Goal: Check status

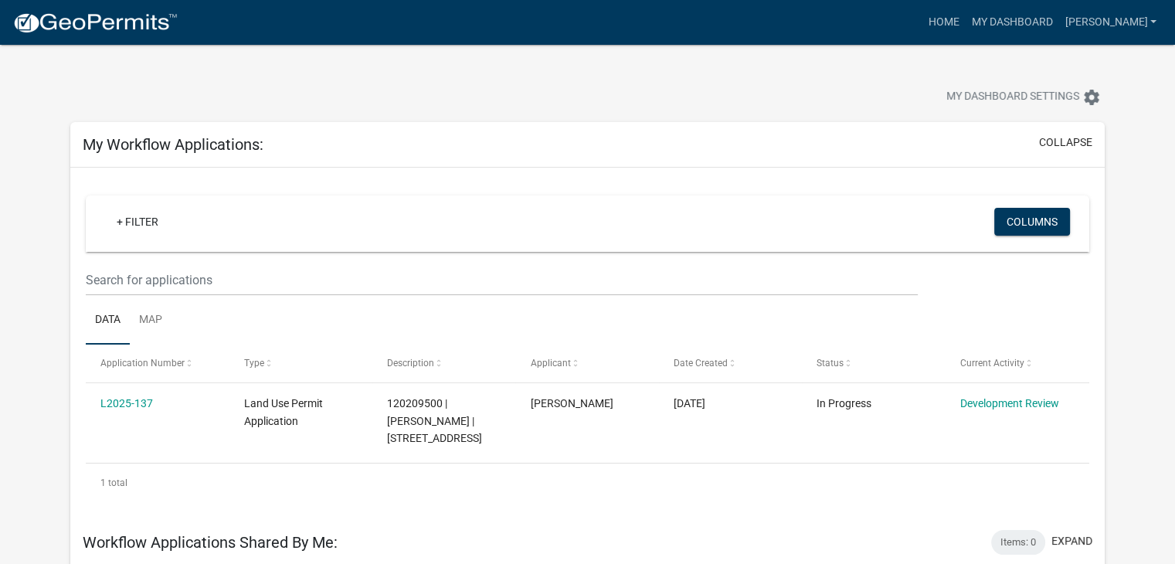
click at [1140, 158] on app-user-applications "more_horiz Home My Dashboard jeff_jorgenson Account Logout My Dashboard Setting…" at bounding box center [587, 567] width 1175 height 1044
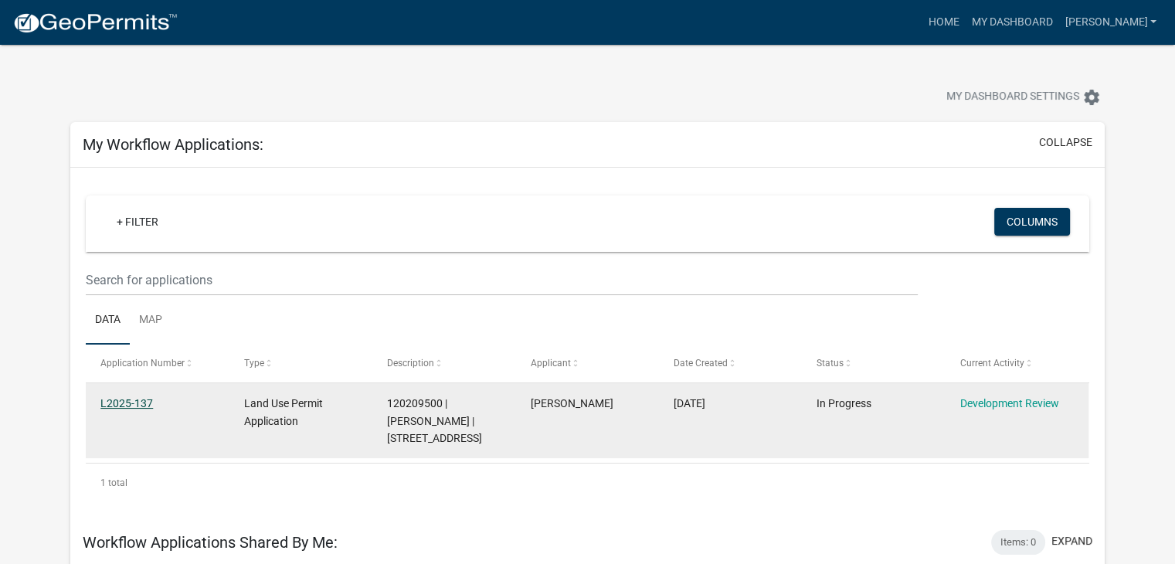
click at [124, 403] on link "L2025-137" at bounding box center [126, 403] width 53 height 12
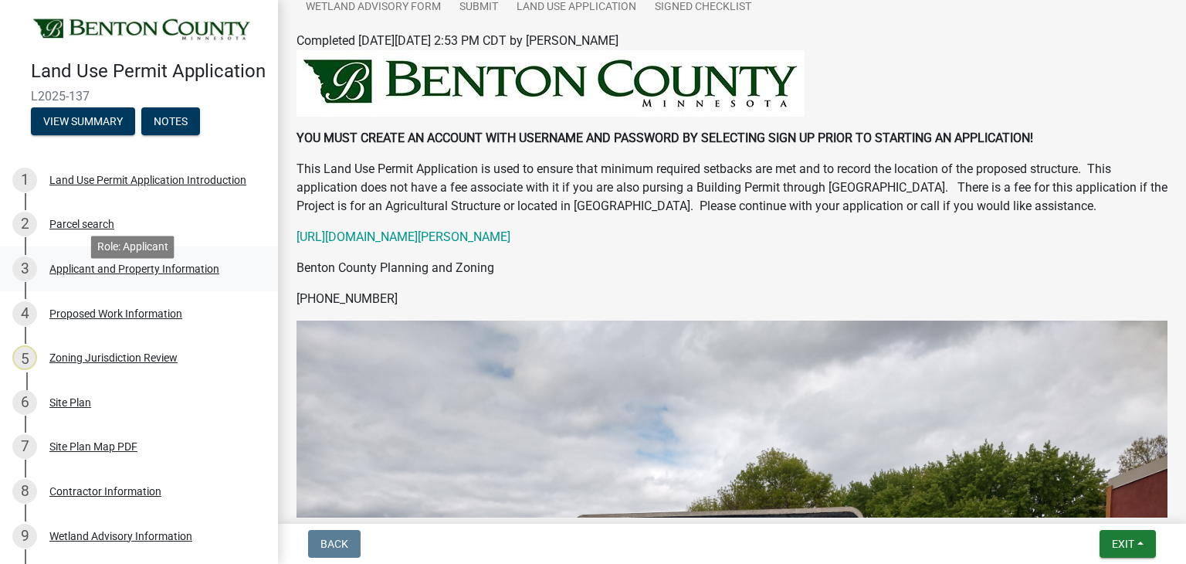
click at [118, 274] on div "Applicant and Property Information" at bounding box center [134, 268] width 170 height 11
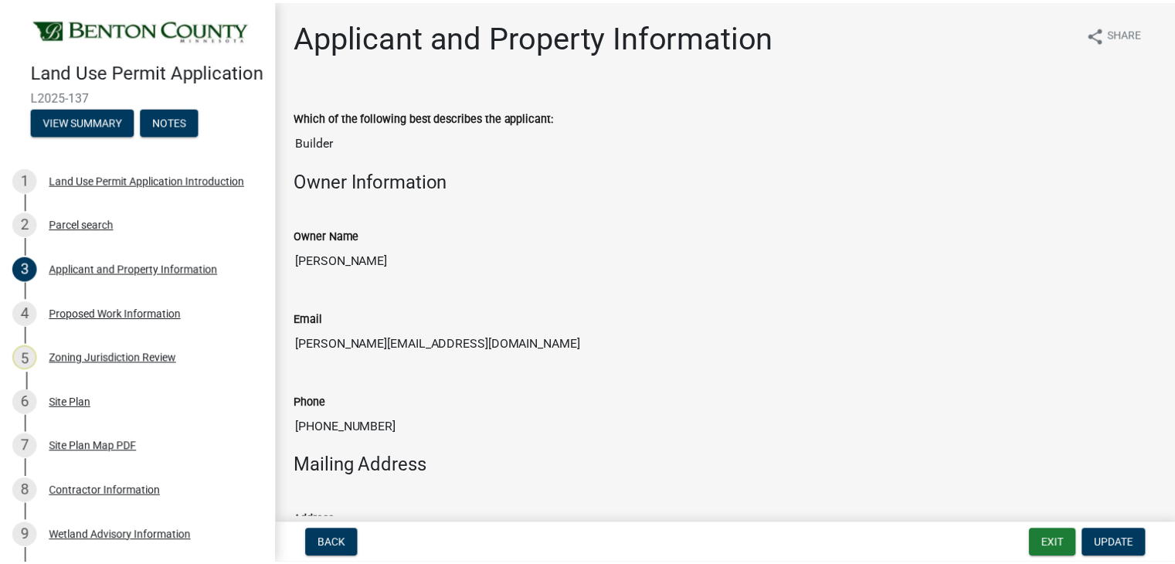
scroll to position [391, 0]
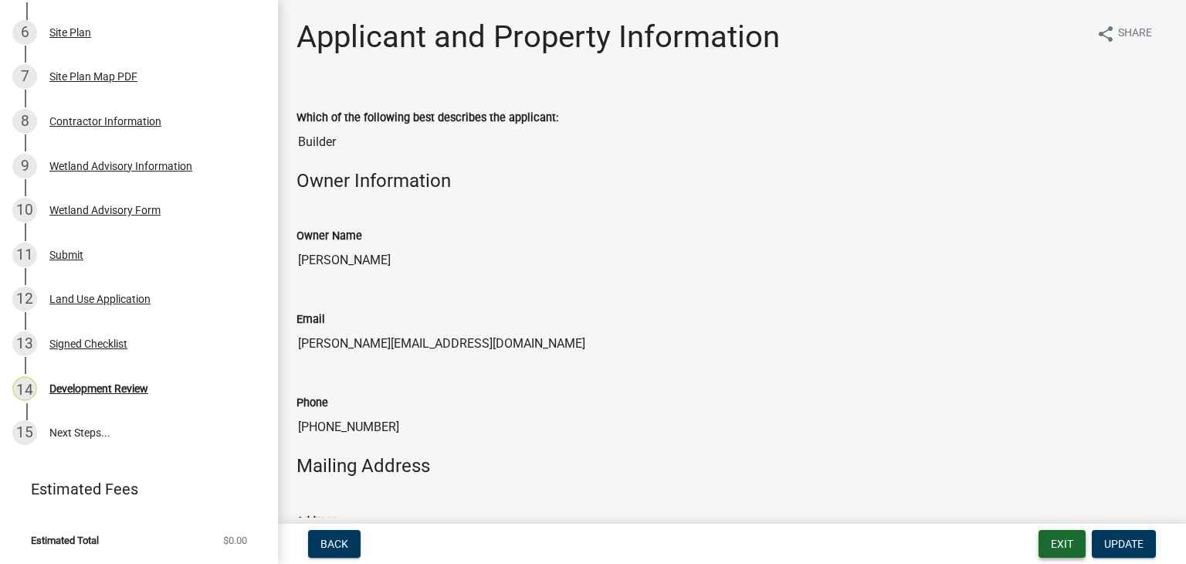
click at [1061, 543] on button "Exit" at bounding box center [1062, 544] width 47 height 28
